Goal: Contribute content: Contribute content

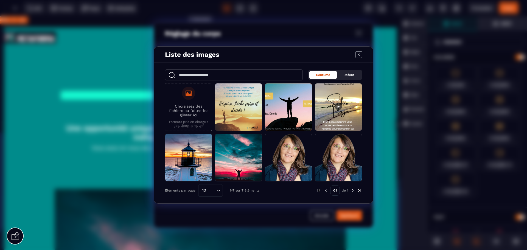
click at [188, 99] on div "Modal window" at bounding box center [188, 93] width 13 height 13
click at [0, 0] on input "Choisissez des fichiers ou faites-les glisser ici Formats pris en charge : .jpg…" at bounding box center [0, 0] width 0 height 0
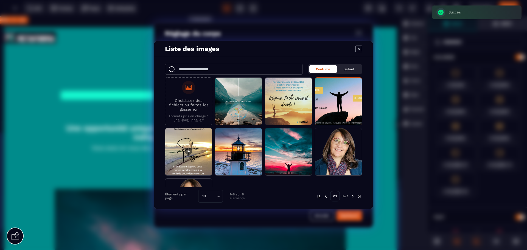
click at [183, 111] on p "Choisissez des fichiers ou faites-les glisser ici" at bounding box center [188, 104] width 41 height 13
click at [0, 0] on input "Choisissez des fichiers ou faites-les glisser ici Formats pris en charge : .jpg…" at bounding box center [0, 0] width 0 height 0
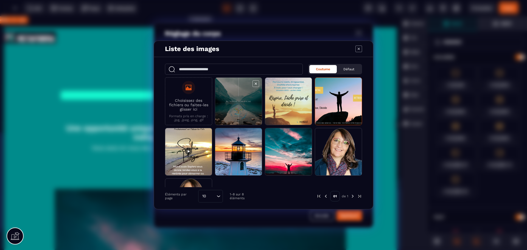
click at [239, 118] on span "Modal window" at bounding box center [238, 102] width 47 height 48
click at [235, 102] on span "Modal window" at bounding box center [238, 102] width 47 height 48
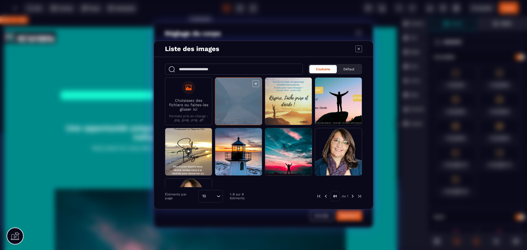
click at [235, 102] on span "Modal window" at bounding box center [238, 102] width 47 height 48
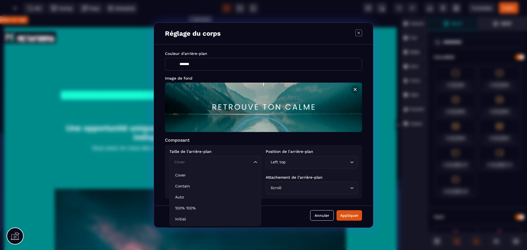
click at [257, 161] on icon "Search for option" at bounding box center [255, 161] width 5 height 5
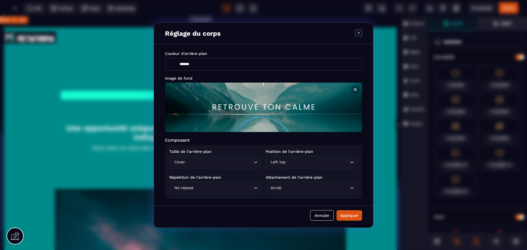
click at [257, 161] on icon "Search for option" at bounding box center [255, 161] width 5 height 5
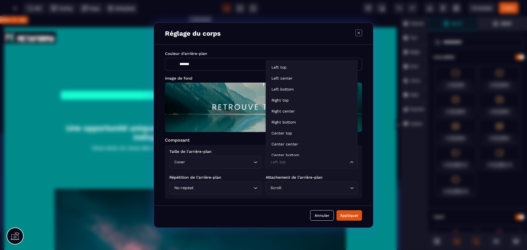
click at [351, 166] on div "Left top Loading..." at bounding box center [312, 162] width 92 height 13
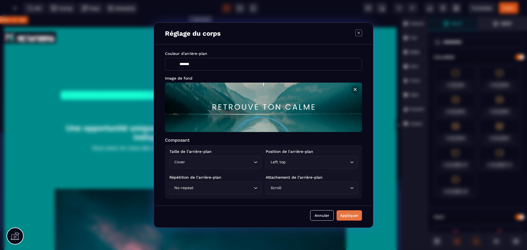
click at [351, 217] on div "Appliquer" at bounding box center [349, 215] width 18 height 5
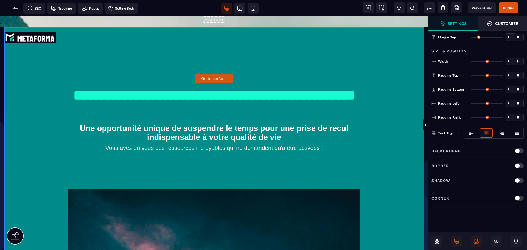
type input "*"
type input "***"
type input "*"
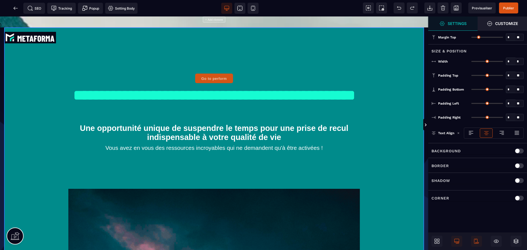
type input "**"
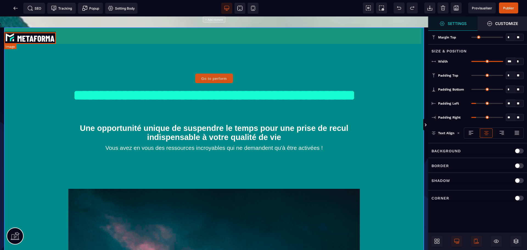
click at [27, 38] on img at bounding box center [30, 38] width 52 height 12
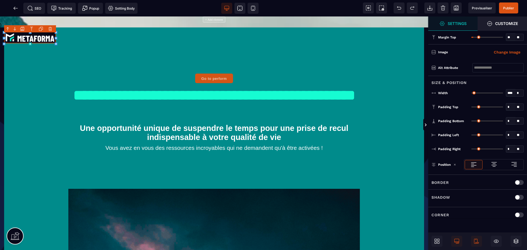
click at [51, 30] on body "B" at bounding box center [263, 125] width 527 height 250
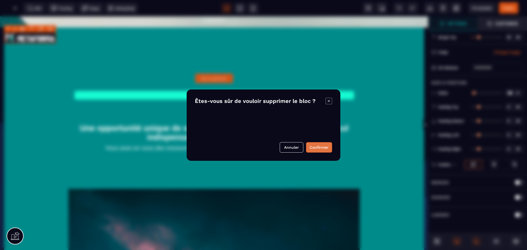
click at [321, 147] on button "Confirmer" at bounding box center [319, 147] width 26 height 10
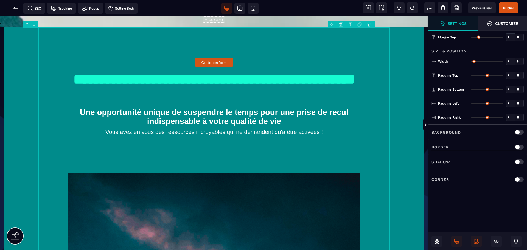
type input "*"
type input "****"
type input "*"
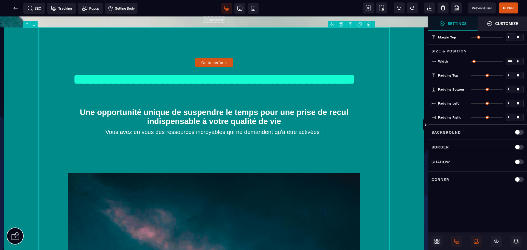
type input "*"
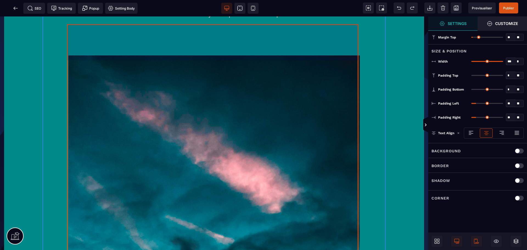
scroll to position [146, 0]
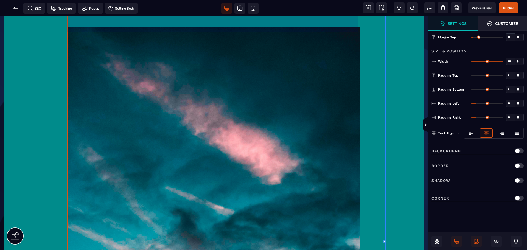
click at [161, 73] on img at bounding box center [214, 247] width 292 height 515
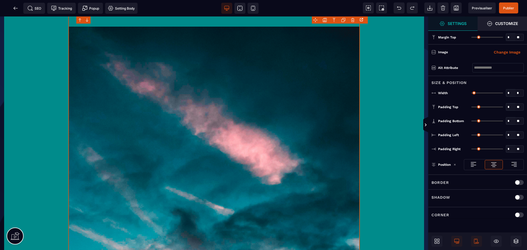
type input "*"
type input "****"
type input "***"
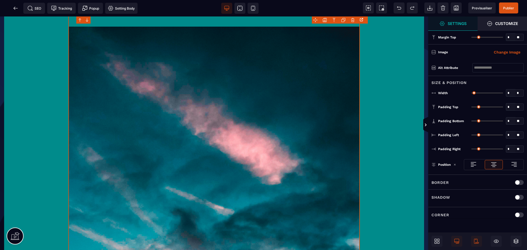
type input "*"
select select "**"
type input "*"
click at [141, 73] on img at bounding box center [214, 247] width 292 height 515
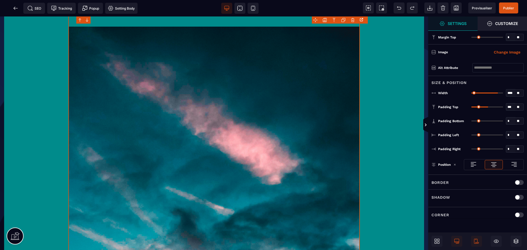
click at [141, 73] on img at bounding box center [214, 247] width 292 height 515
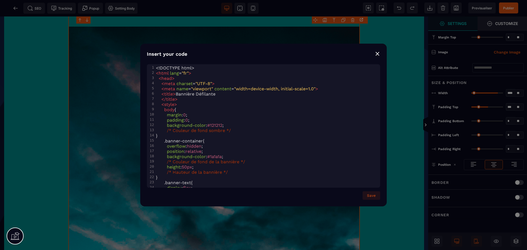
click at [378, 51] on div "⨯" at bounding box center [377, 54] width 5 height 8
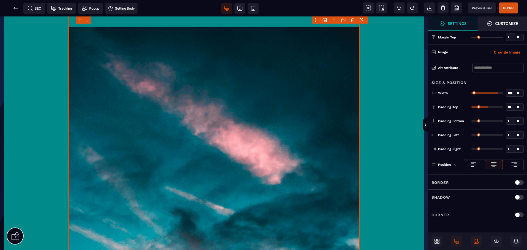
click at [97, 53] on img at bounding box center [214, 247] width 292 height 515
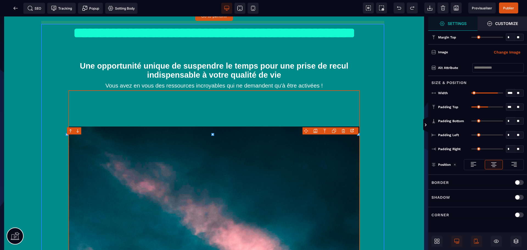
scroll to position [73, 0]
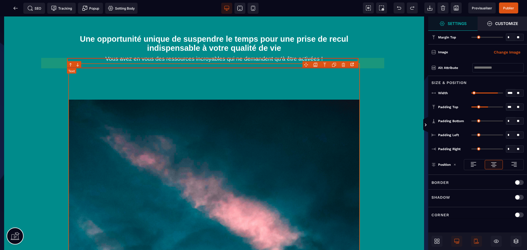
click at [127, 63] on text "Vous avez en vous des ressources incroyables qui ne demandent qu'à être activée…" at bounding box center [214, 58] width 292 height 9
select select "***"
select select
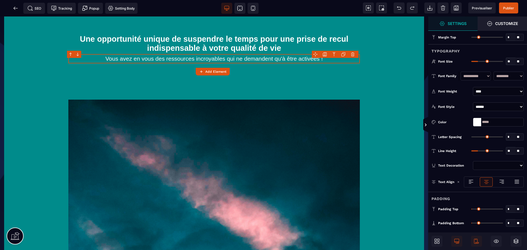
click at [433, 22] on span "Settings" at bounding box center [452, 23] width 49 height 14
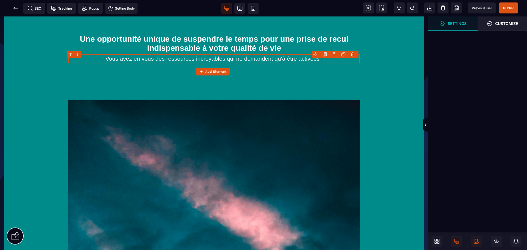
click at [449, 24] on strong "Settings" at bounding box center [457, 23] width 19 height 4
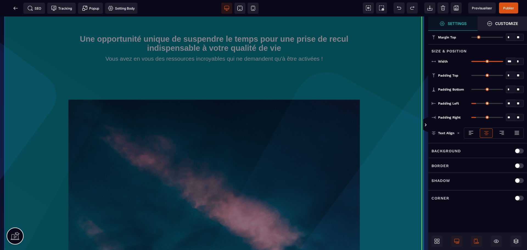
drag, startPoint x: 406, startPoint y: 118, endPoint x: 385, endPoint y: 120, distance: 21.2
